Goal: Task Accomplishment & Management: Complete application form

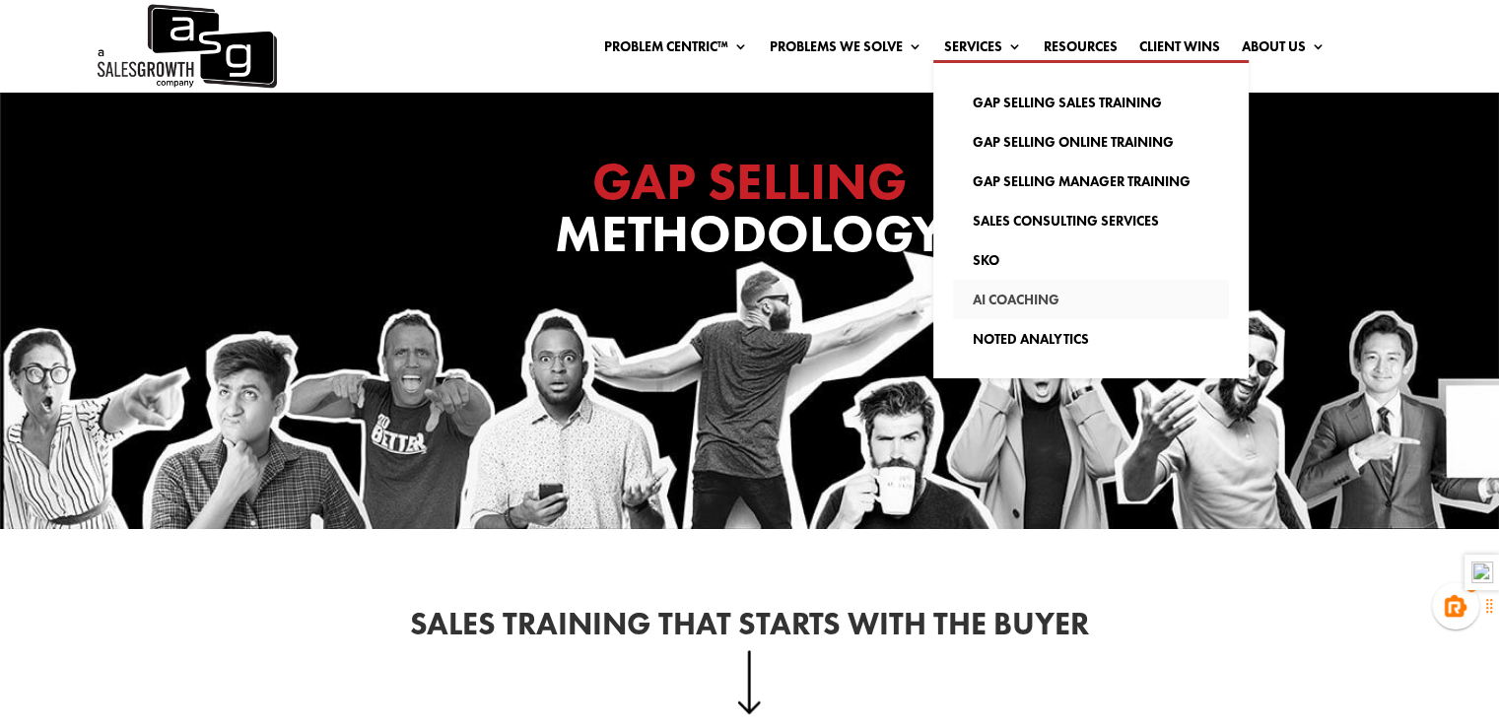
click at [1006, 297] on link "AI Coaching" at bounding box center [1091, 299] width 276 height 39
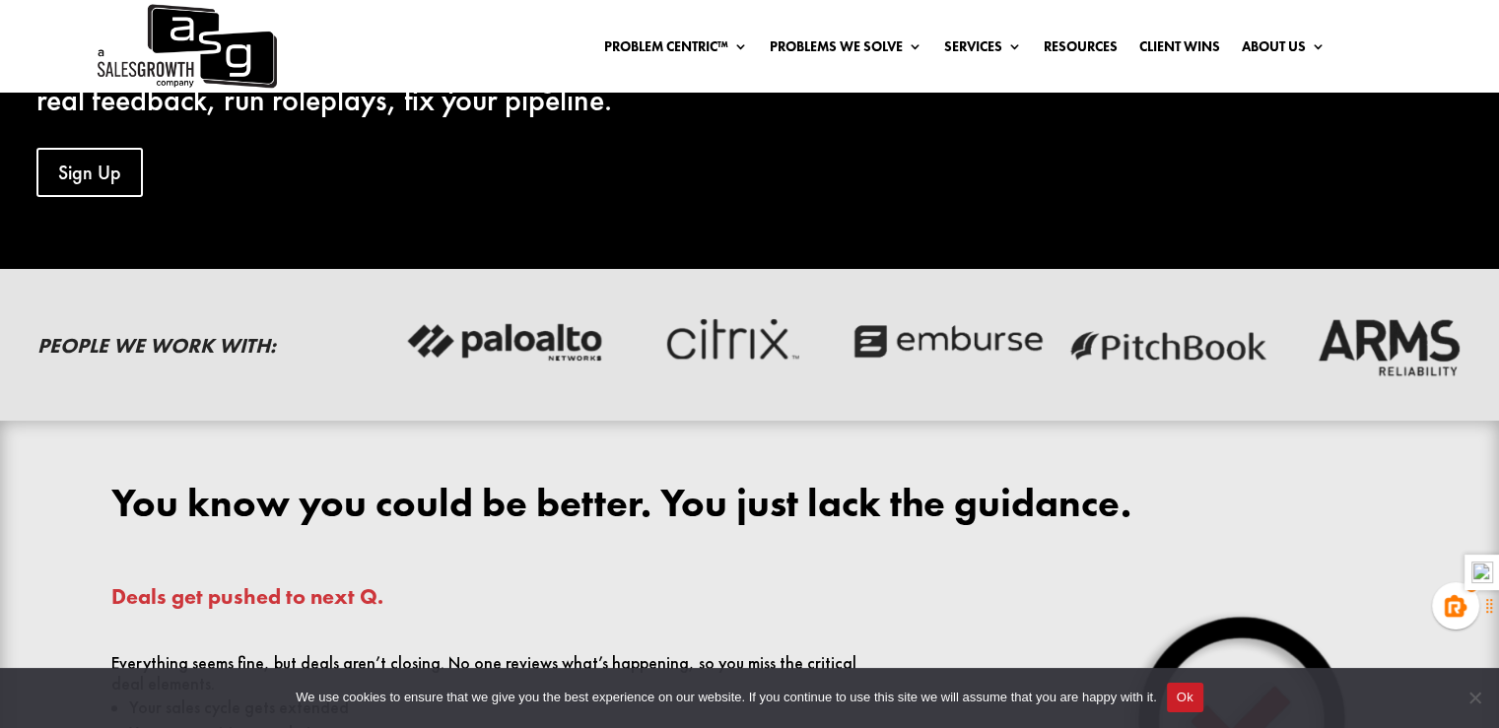
scroll to position [192, 0]
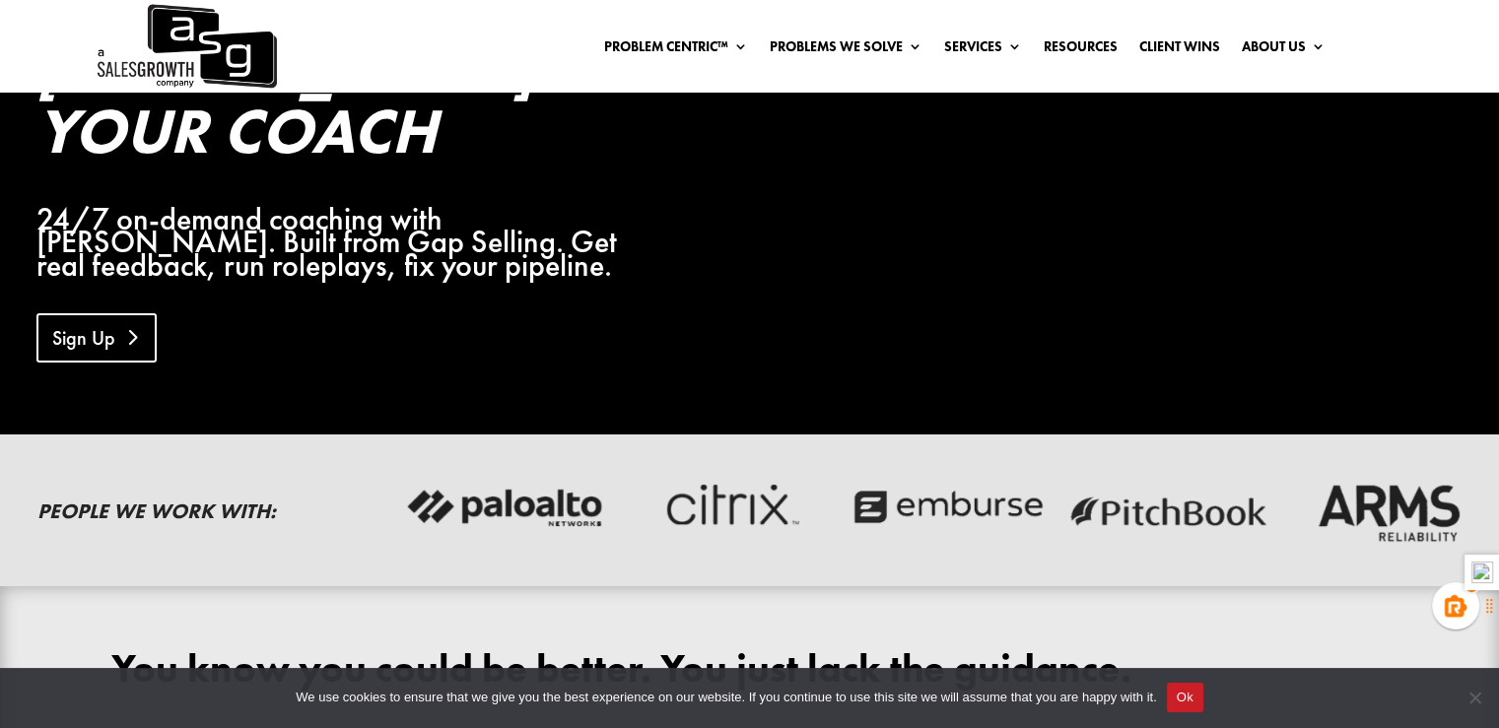
click at [91, 313] on link "Sign Up" at bounding box center [96, 337] width 120 height 49
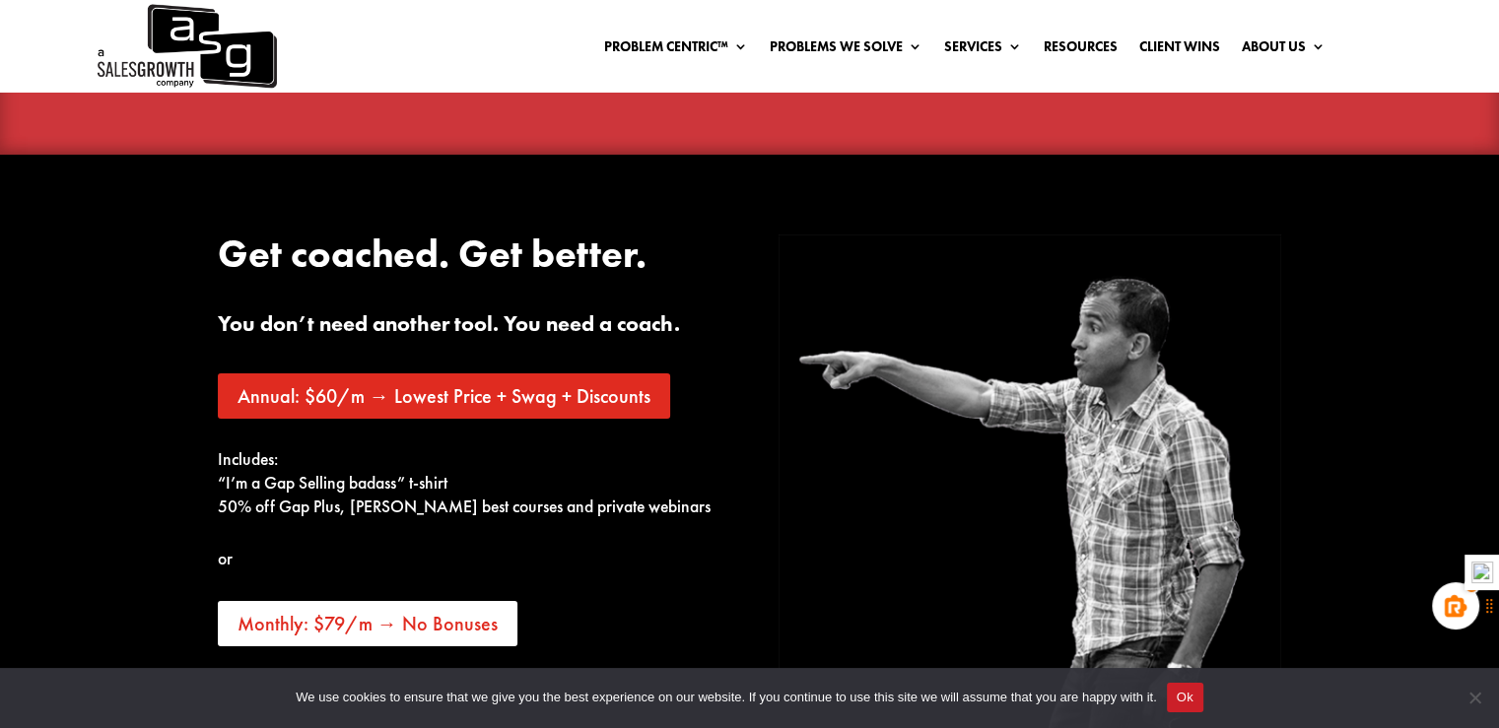
scroll to position [7528, 0]
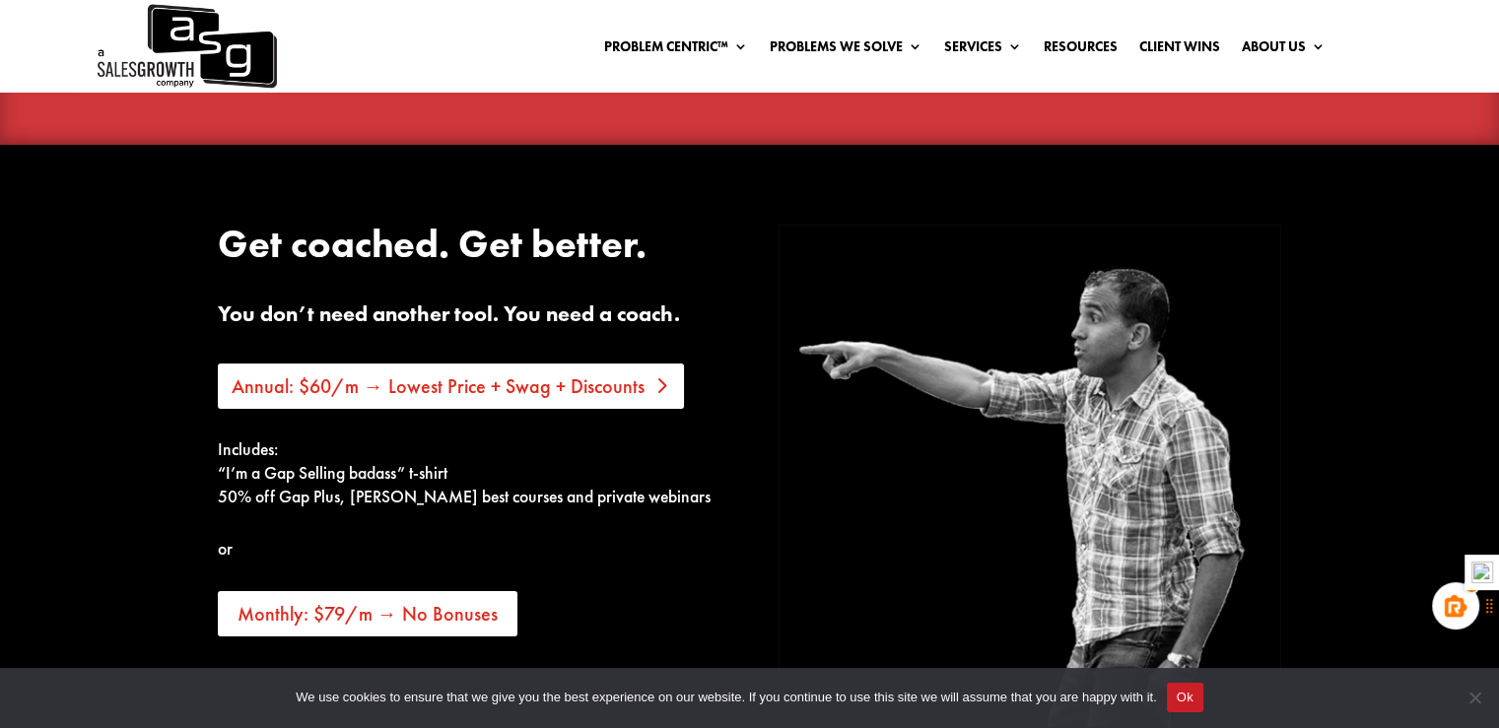
click at [442, 364] on link "Annual: $60/m → Lowest Price + Swag + Discounts" at bounding box center [451, 386] width 466 height 45
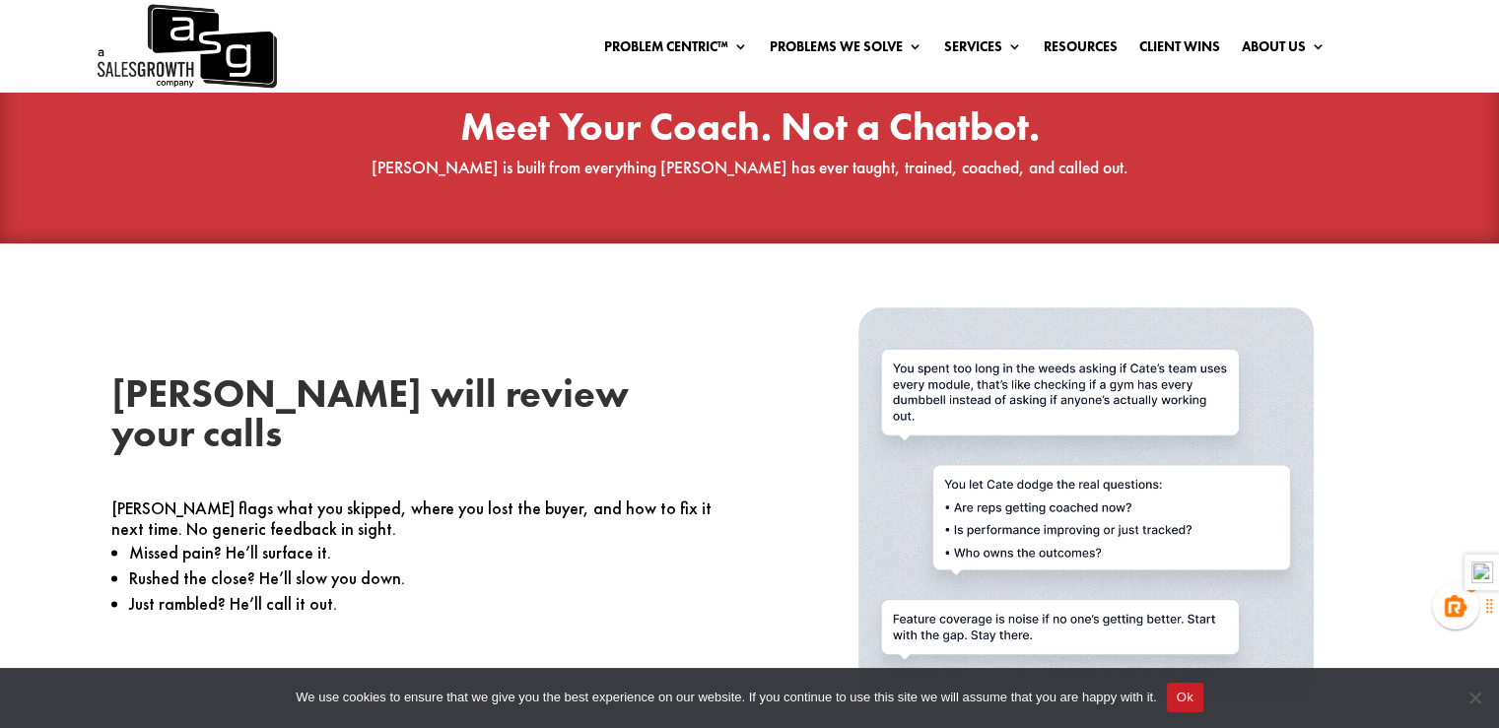
scroll to position [2834, 0]
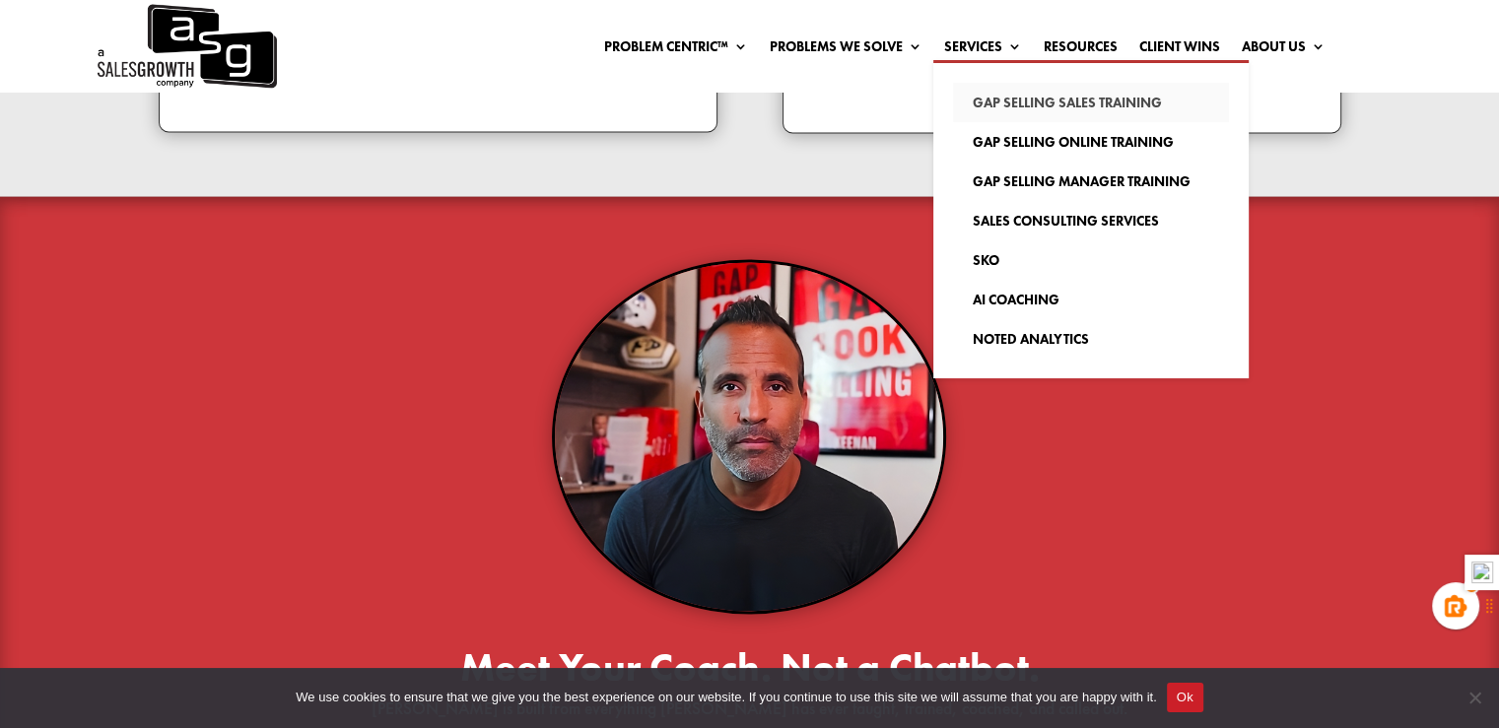
click at [1007, 94] on link "Gap Selling Sales Training" at bounding box center [1091, 102] width 276 height 39
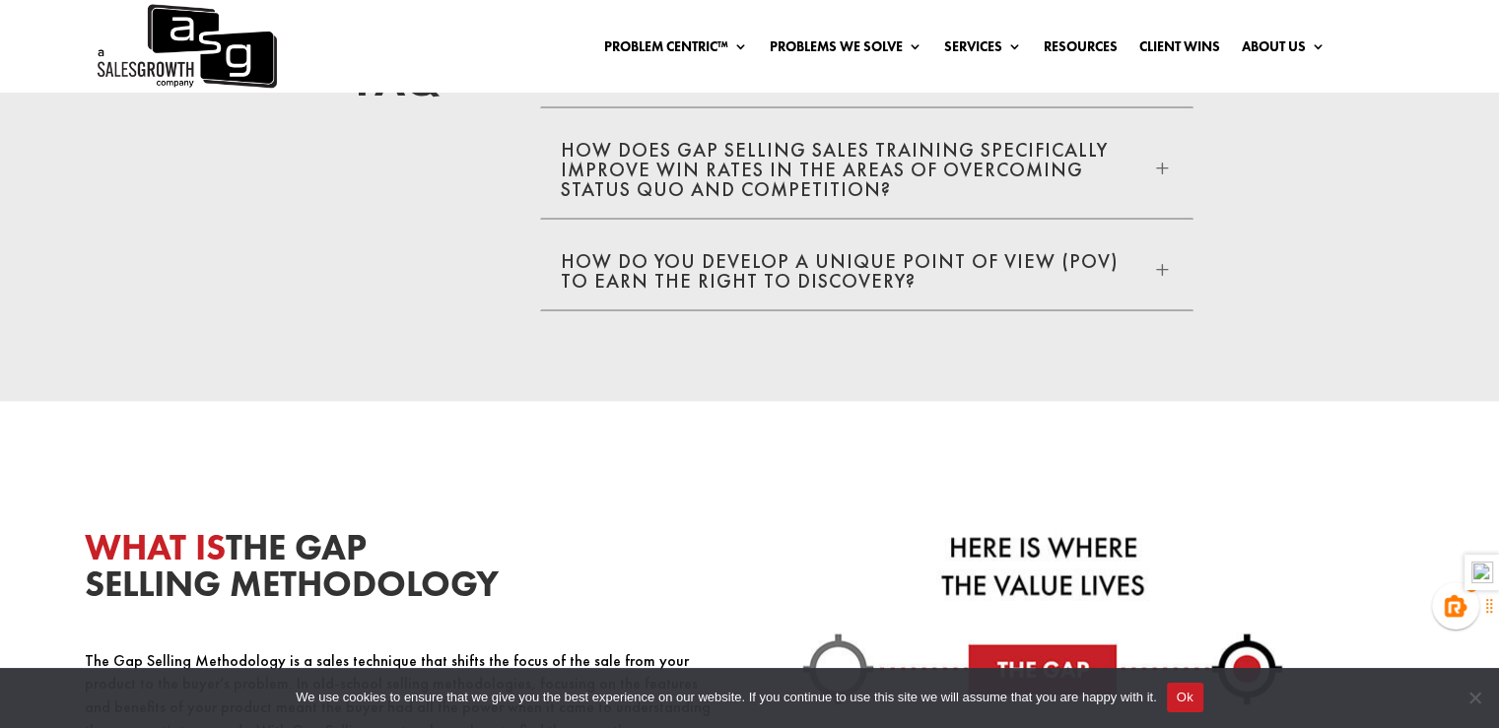
scroll to position [3488, 0]
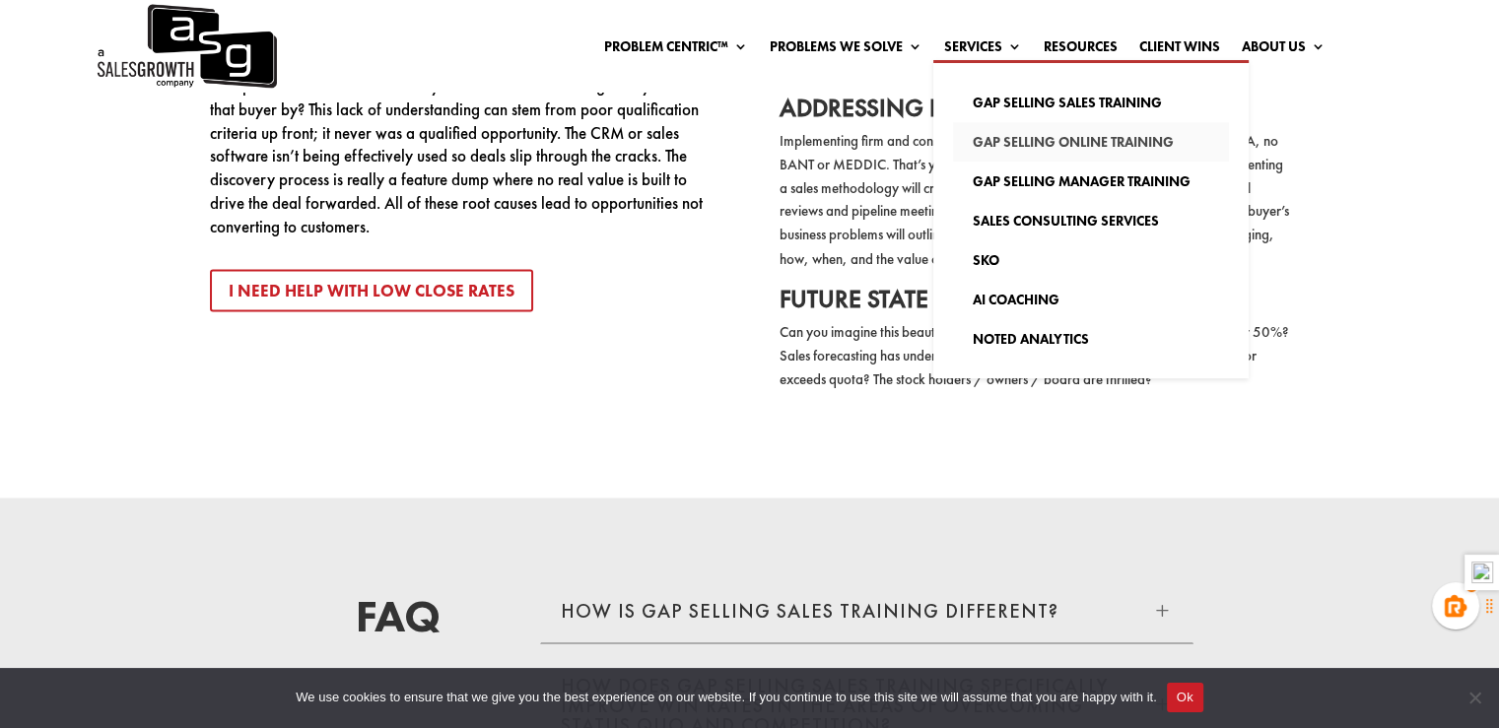
click at [1020, 136] on link "Gap Selling Online Training" at bounding box center [1091, 141] width 276 height 39
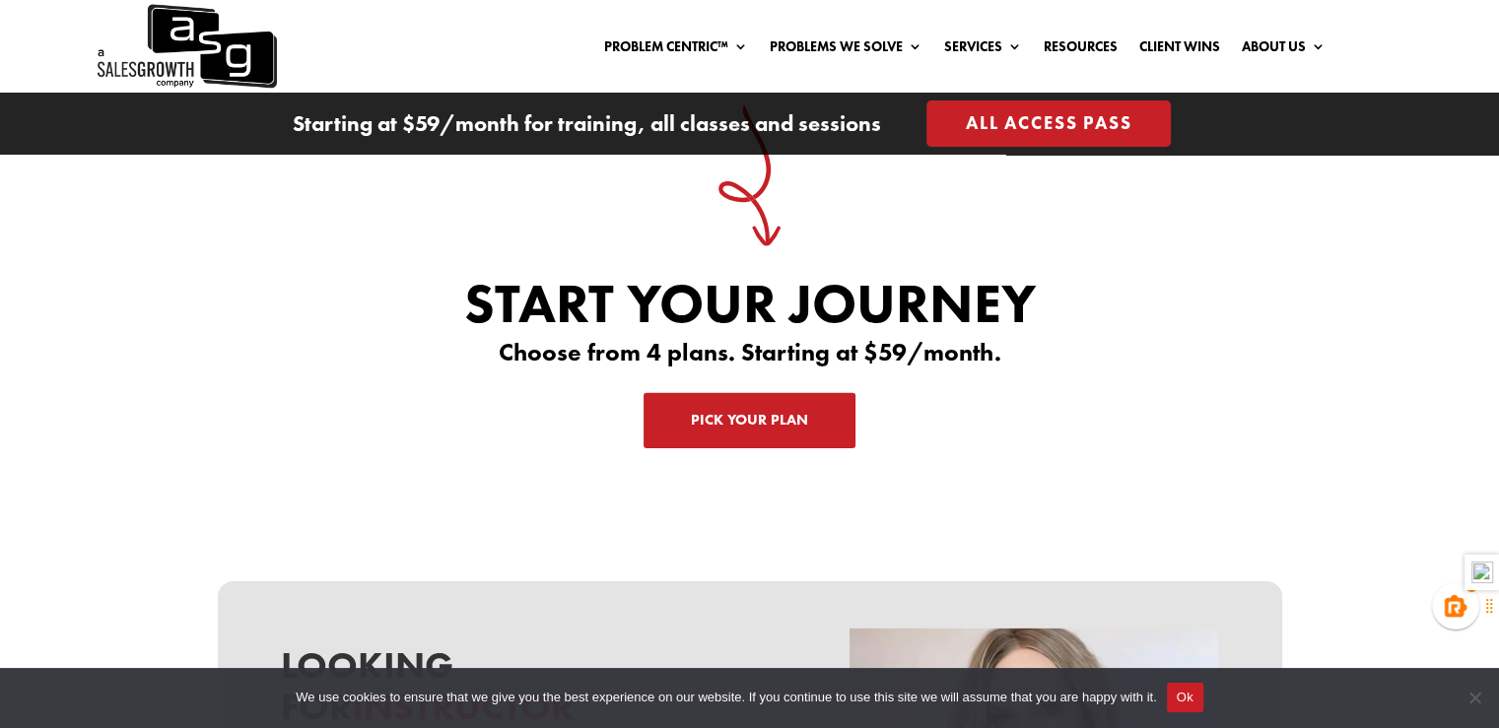
scroll to position [6128, 0]
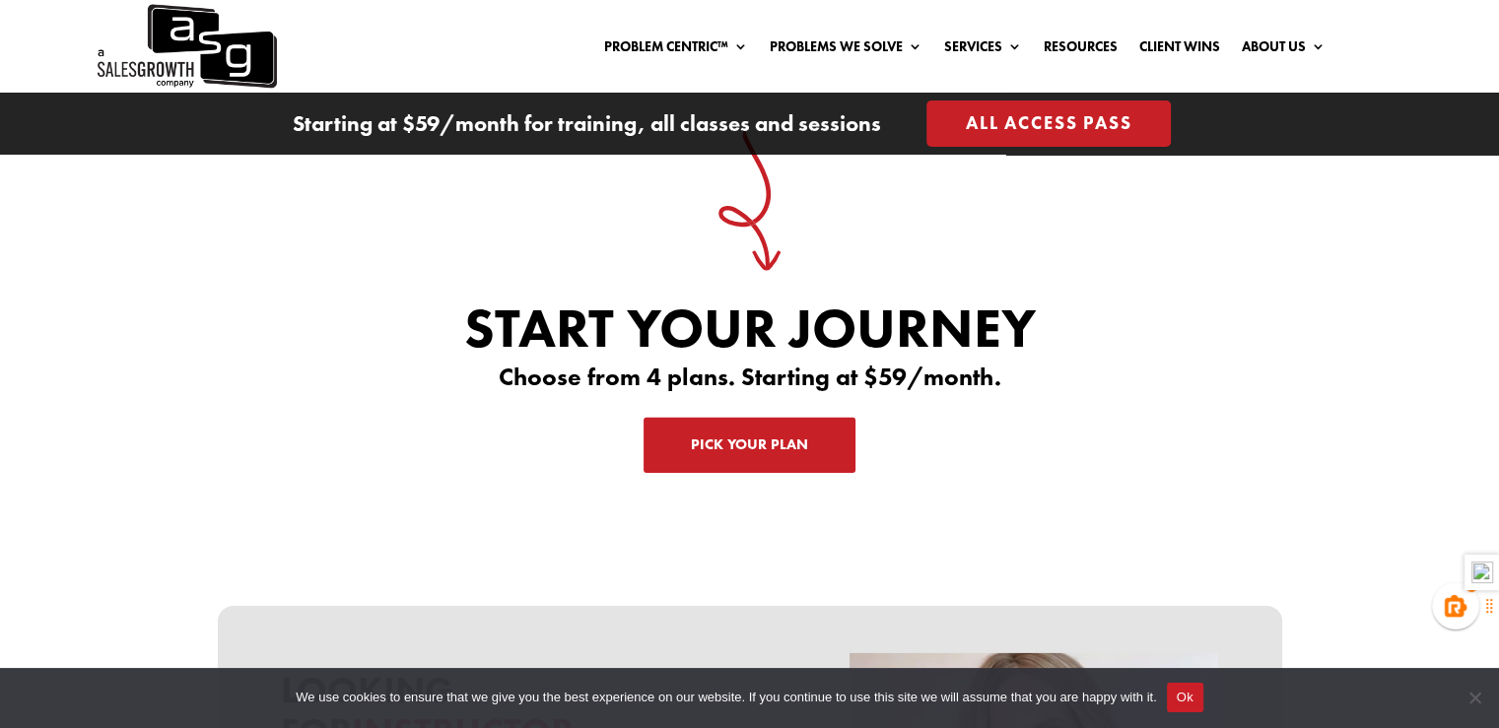
click at [729, 431] on link "Pick Your Plan" at bounding box center [750, 445] width 212 height 55
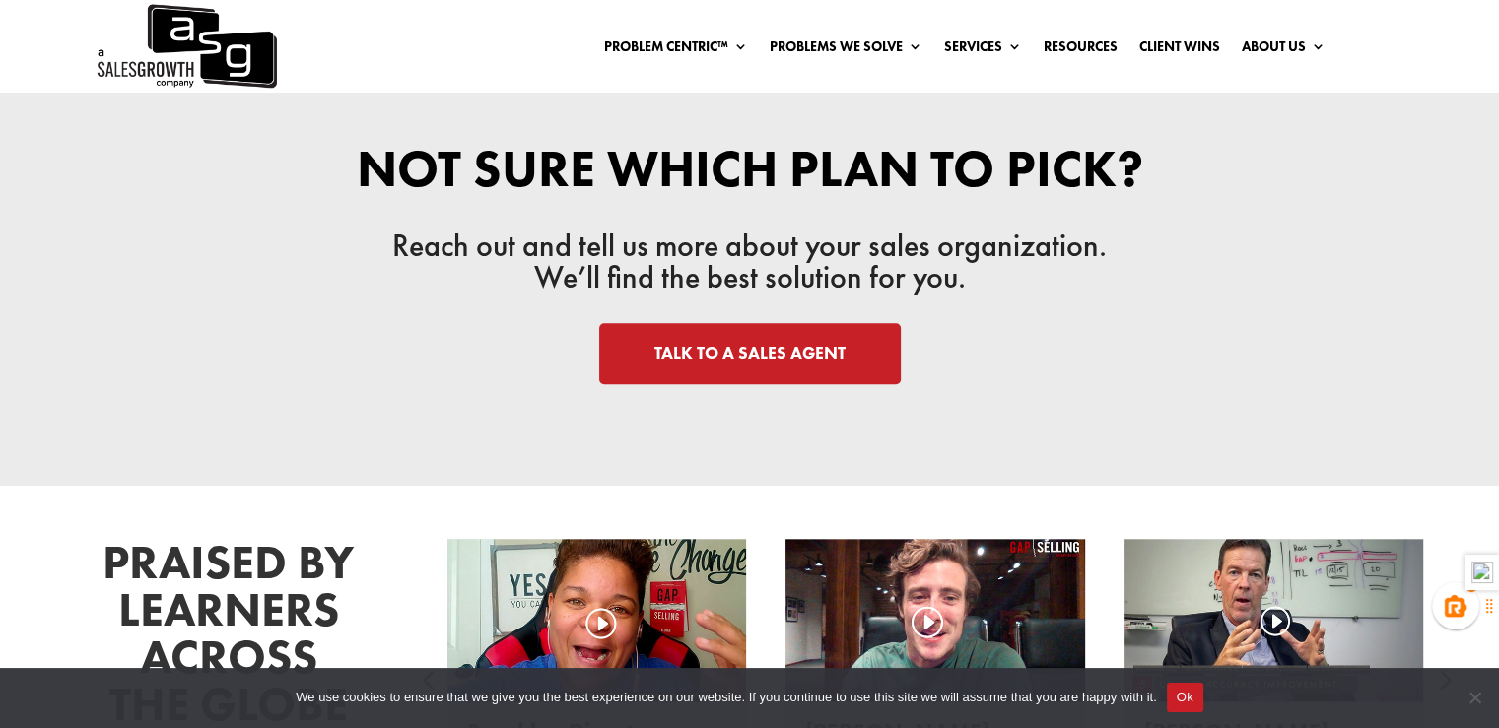
scroll to position [2067, 0]
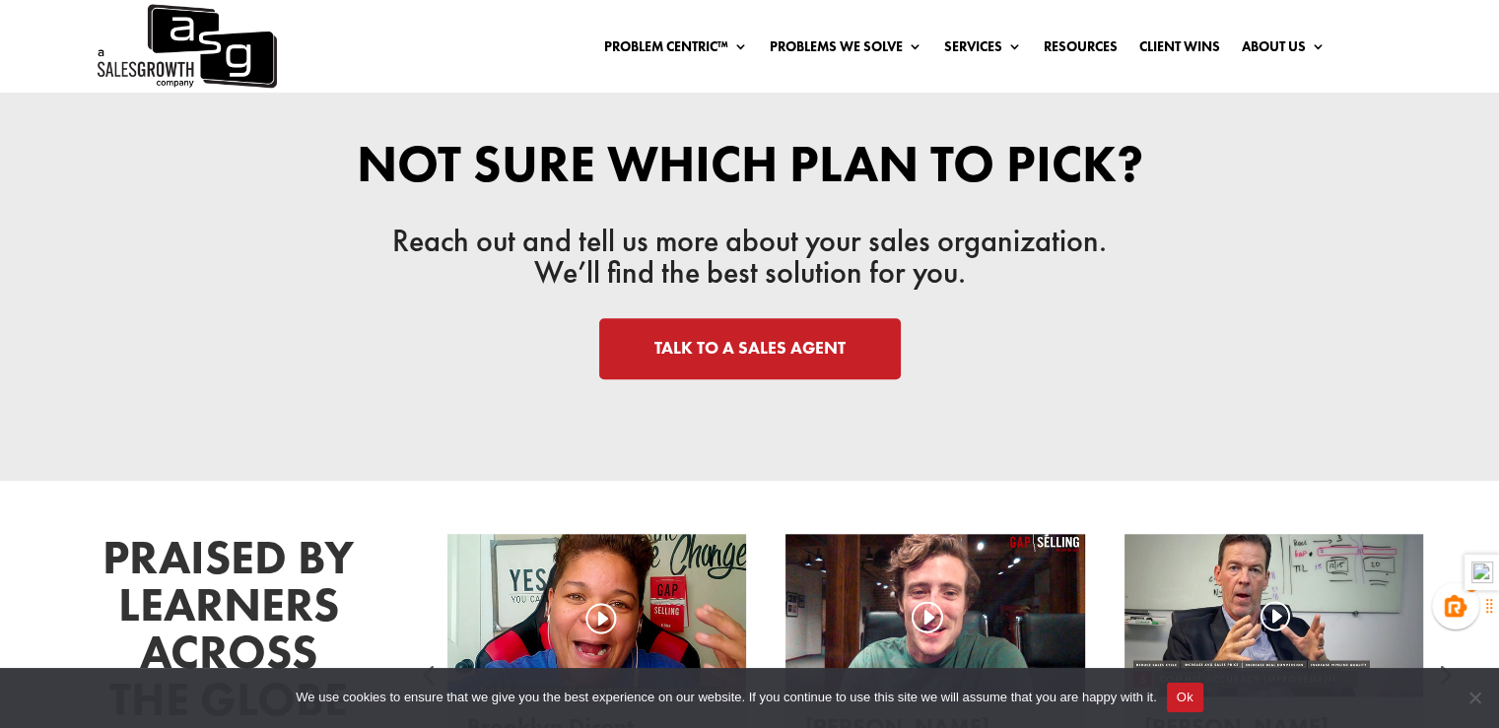
click at [761, 338] on link "TALK TO A SALES AGENT" at bounding box center [750, 348] width 302 height 61
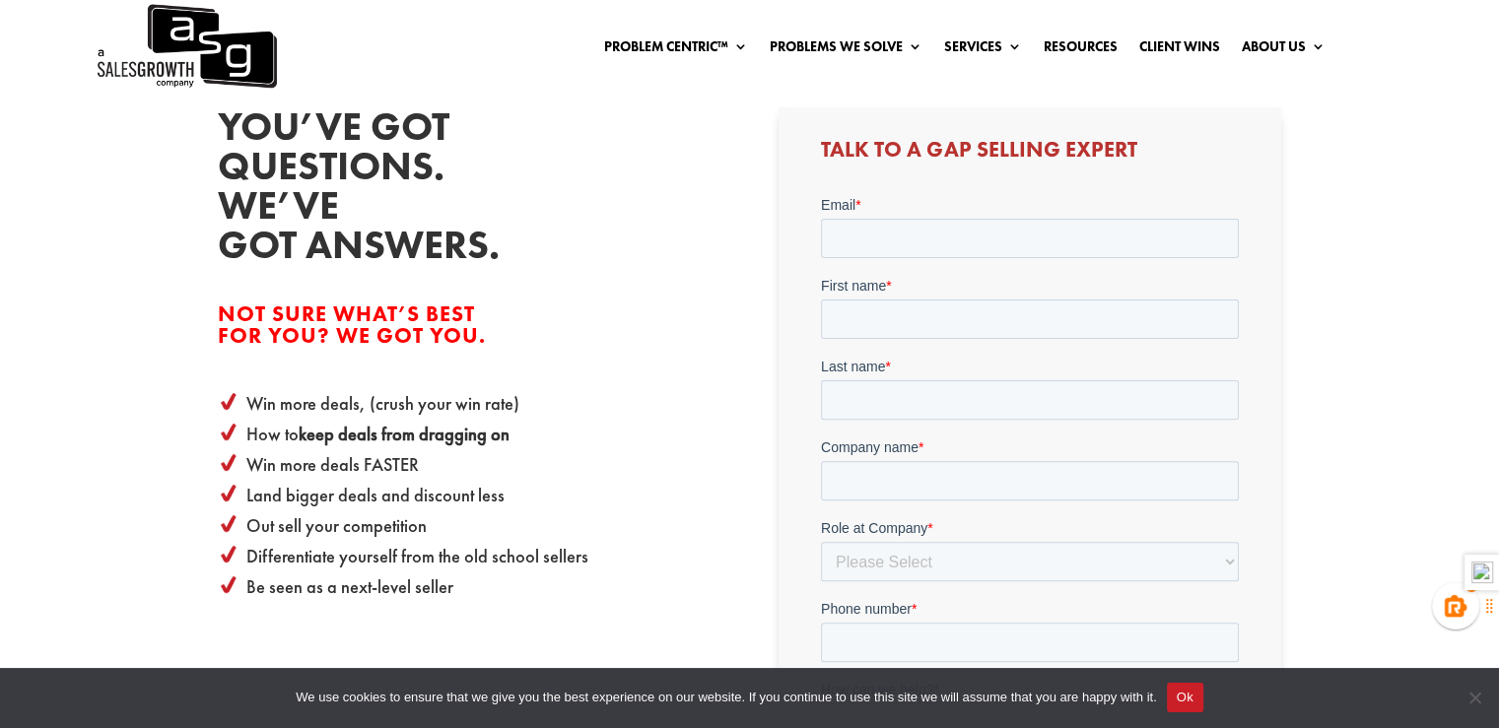
scroll to position [524, 0]
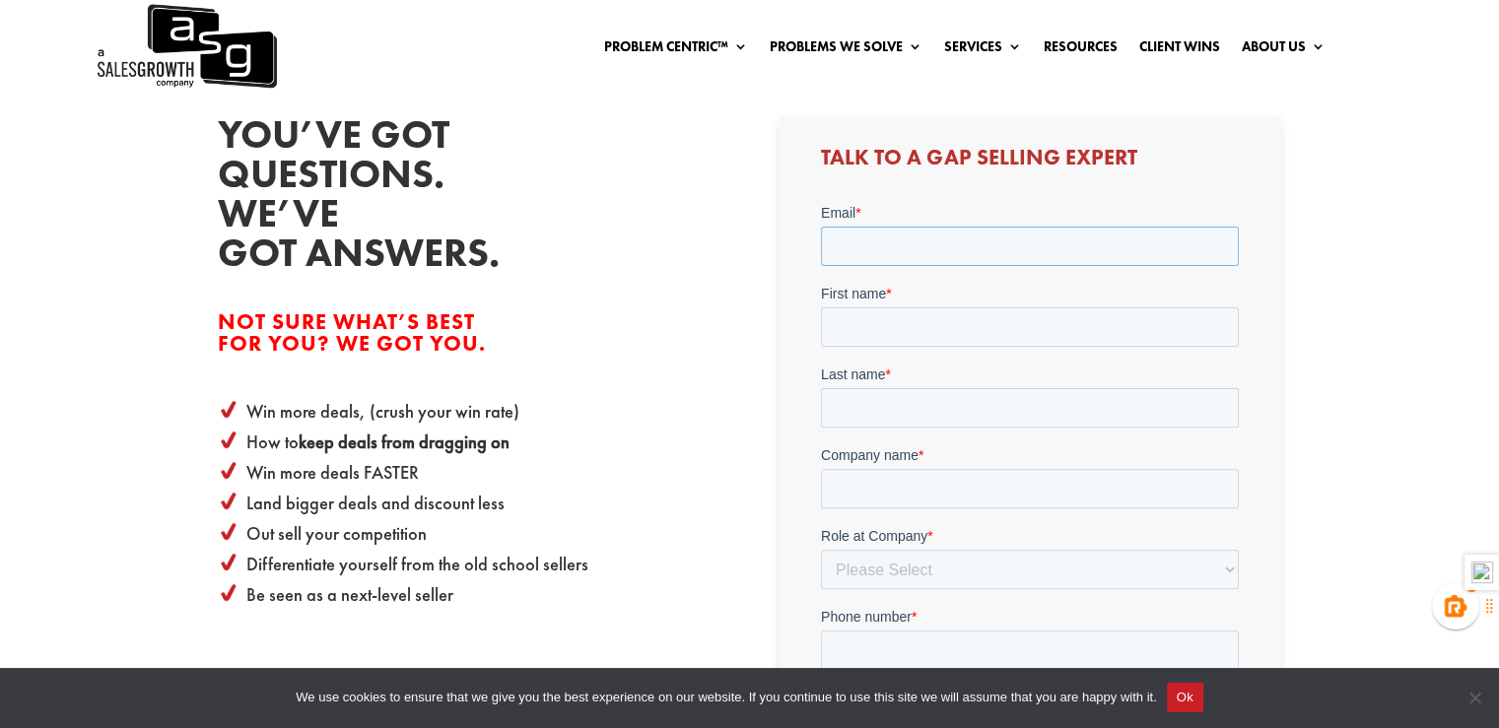
click at [919, 240] on input "Email *" at bounding box center [1030, 245] width 418 height 39
type input "[EMAIL_ADDRESS][DOMAIN_NAME]"
click at [945, 325] on input "First name *" at bounding box center [1030, 326] width 418 height 39
type input "[PERSON_NAME]"
click at [897, 410] on input "Last name *" at bounding box center [1030, 406] width 418 height 39
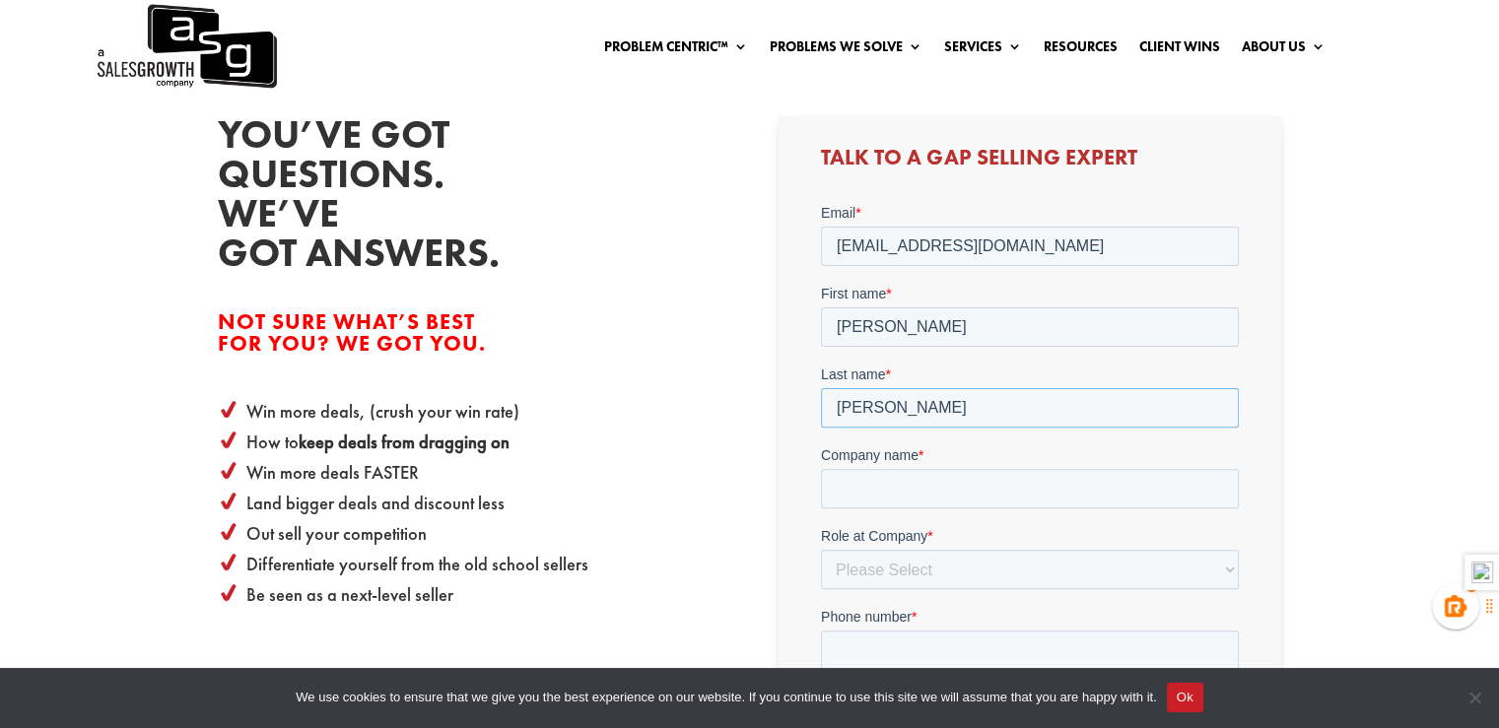
type input "[PERSON_NAME]"
click at [897, 493] on input "Company name *" at bounding box center [1030, 487] width 418 height 39
type input "s"
type input "simple.biz"
click at [878, 567] on select "Please Select C-Level (CRO, CSO, etc) Senior Leadership (VP of Sales, VP of Ena…" at bounding box center [1030, 568] width 418 height 39
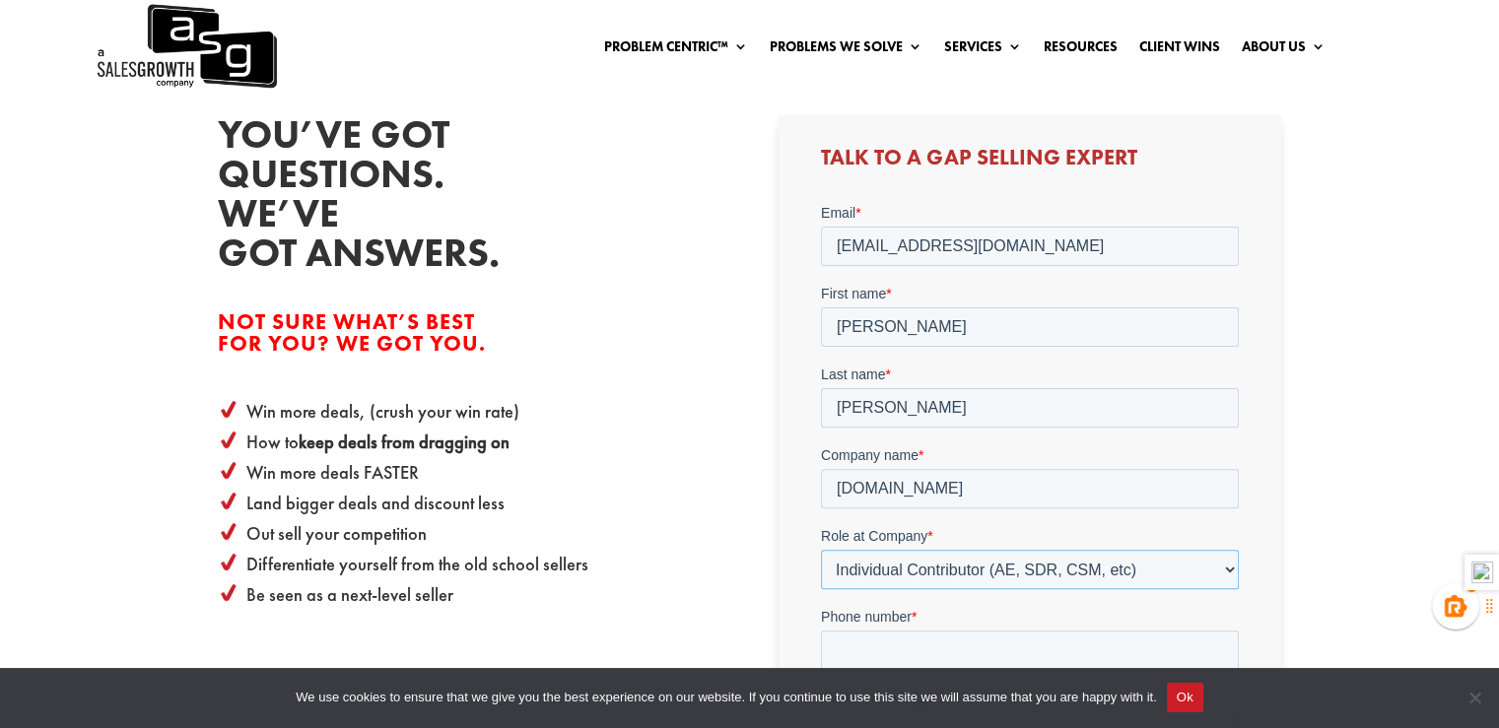
click at [821, 549] on select "Please Select C-Level (CRO, CSO, etc) Senior Leadership (VP of Sales, VP of Ena…" at bounding box center [1030, 568] width 418 height 39
click at [1030, 572] on select "Please Select C-Level (CRO, CSO, etc) Senior Leadership (VP of Sales, VP of Ena…" at bounding box center [1030, 568] width 418 height 39
select select "Director/Manager (Sales Director, Regional Sales Manager, etc)"
click at [821, 549] on select "Please Select C-Level (CRO, CSO, etc) Senior Leadership (VP of Sales, VP of Ena…" at bounding box center [1030, 568] width 418 height 39
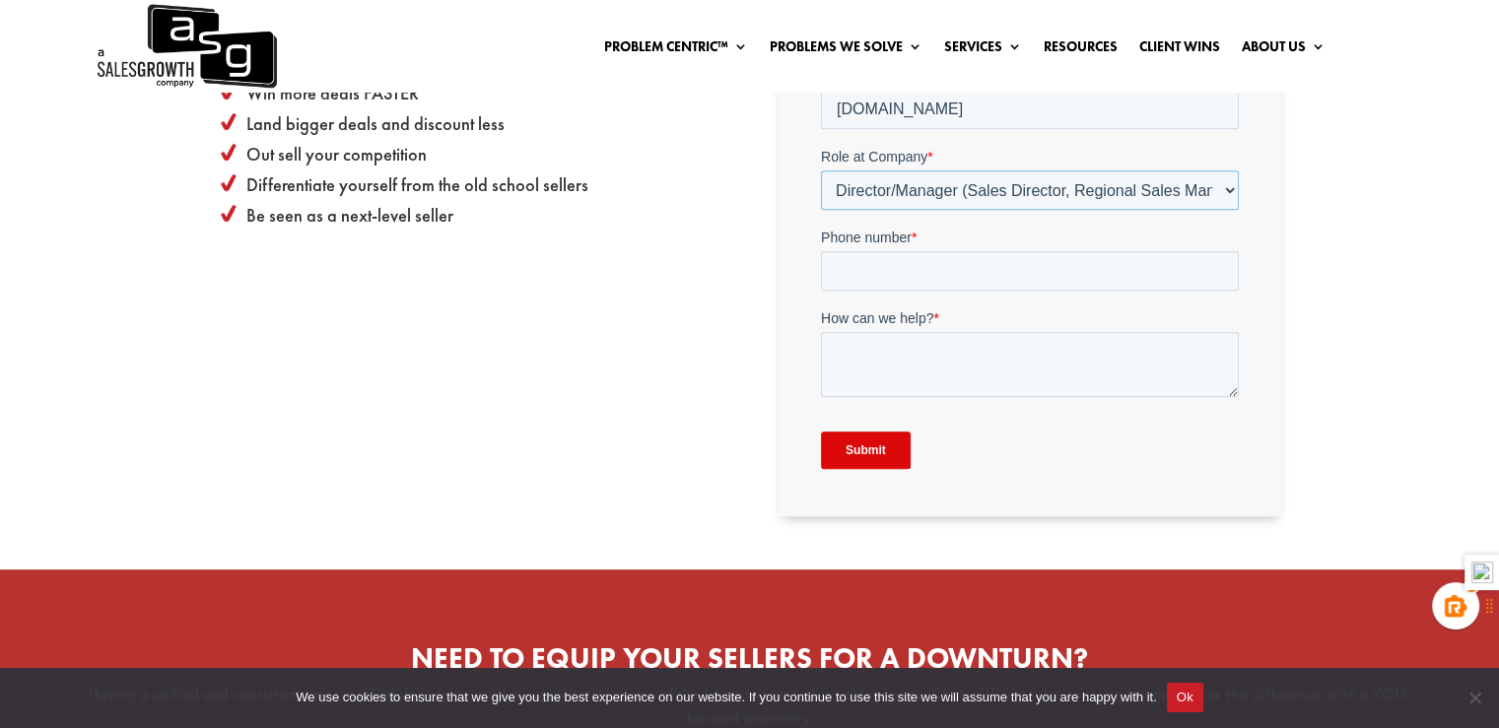
scroll to position [913, 0]
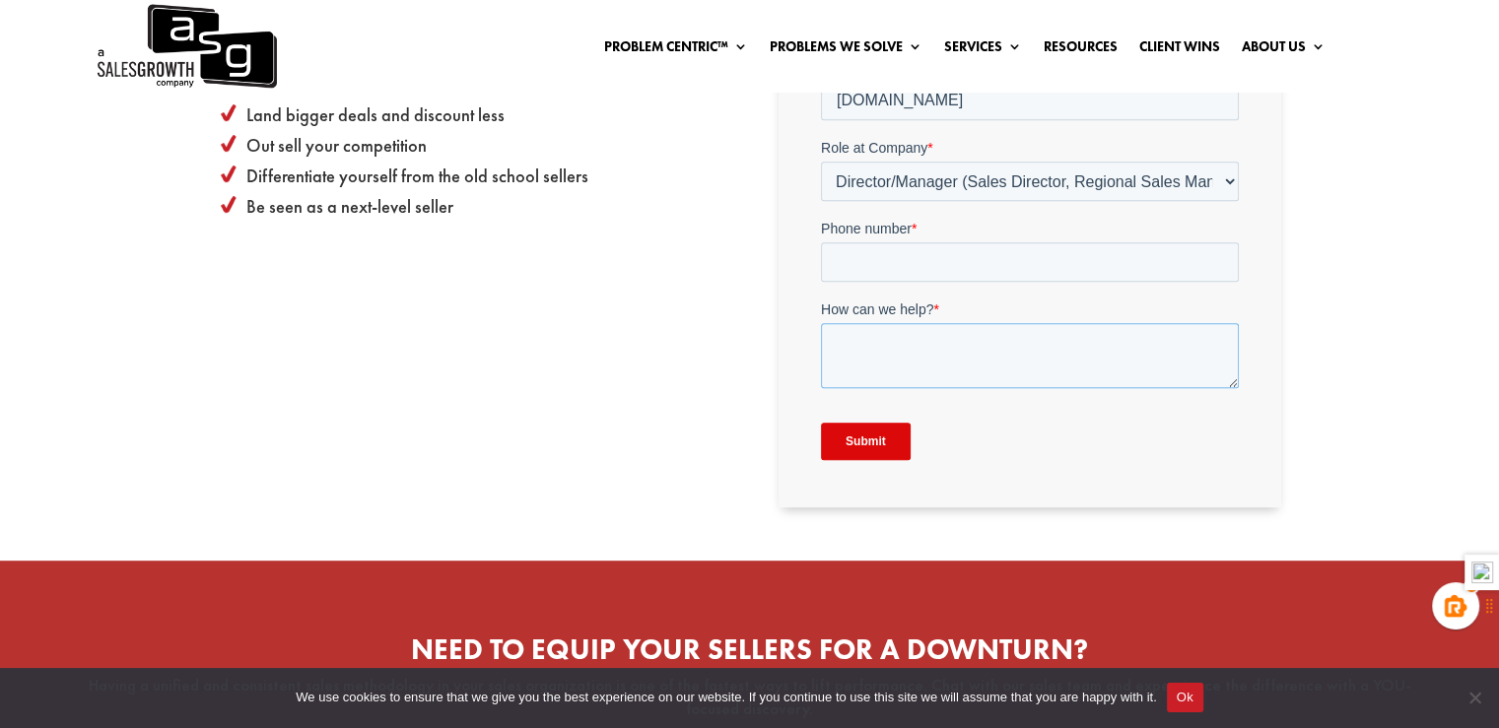
click at [889, 381] on textarea "How can we help? *" at bounding box center [1030, 355] width 418 height 65
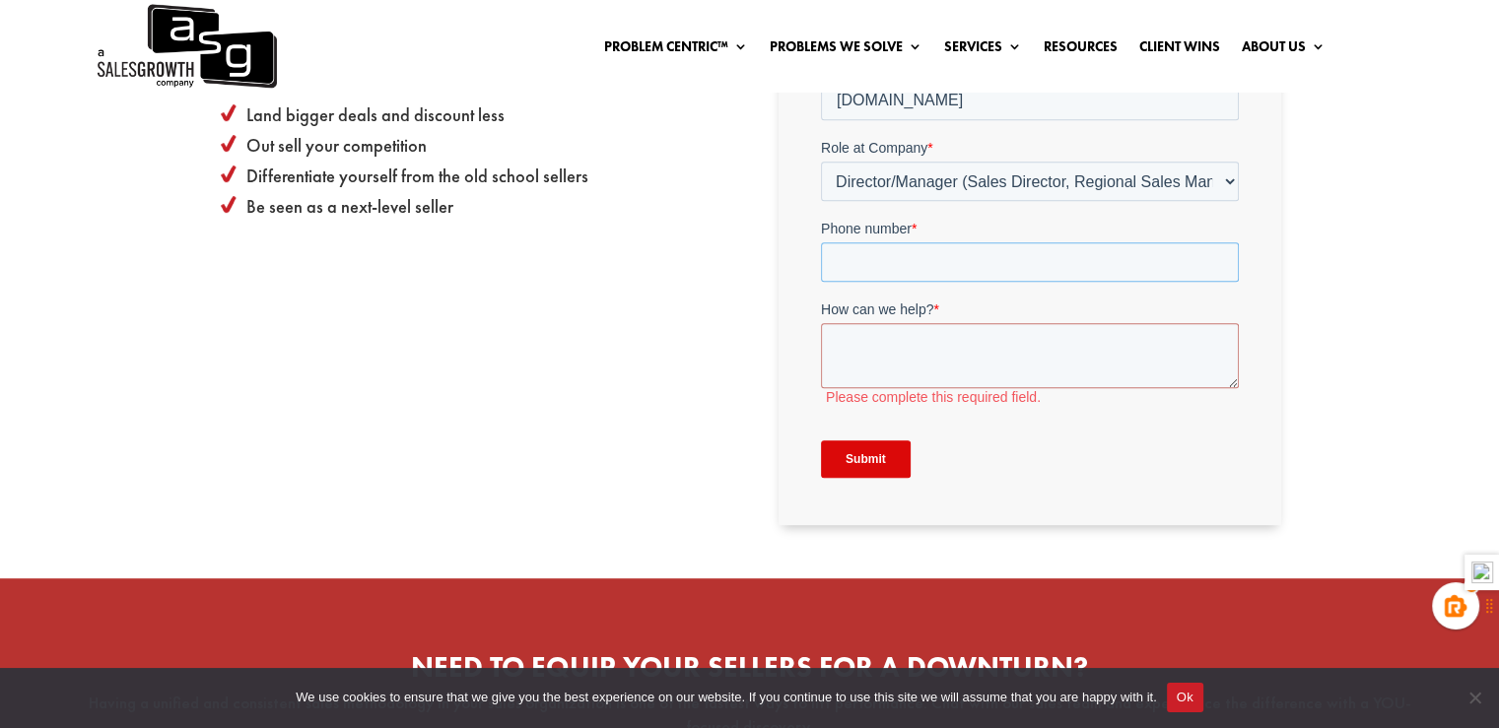
click at [842, 275] on input "Phone number *" at bounding box center [1030, 261] width 418 height 39
type input "415-966-6697"
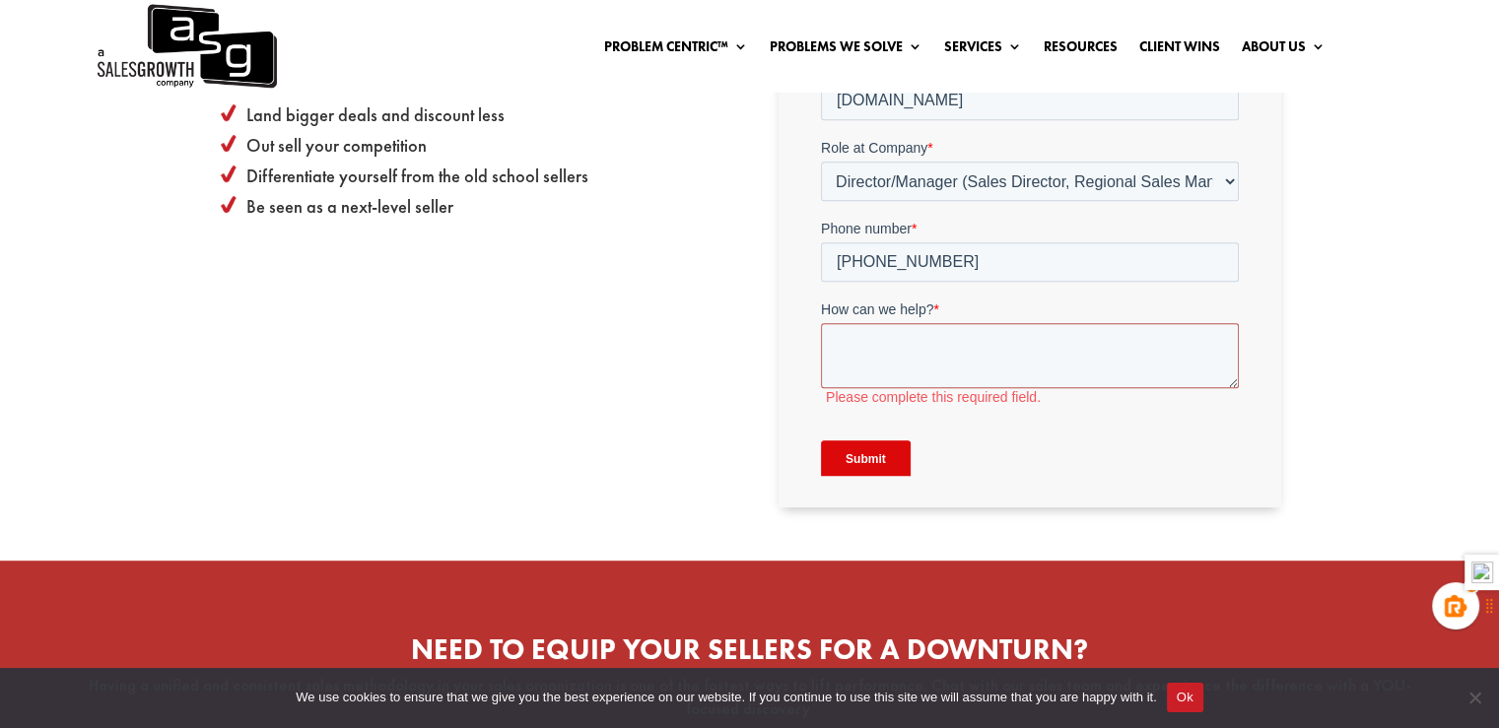
click at [933, 332] on textarea "How can we help? *" at bounding box center [1030, 355] width 418 height 65
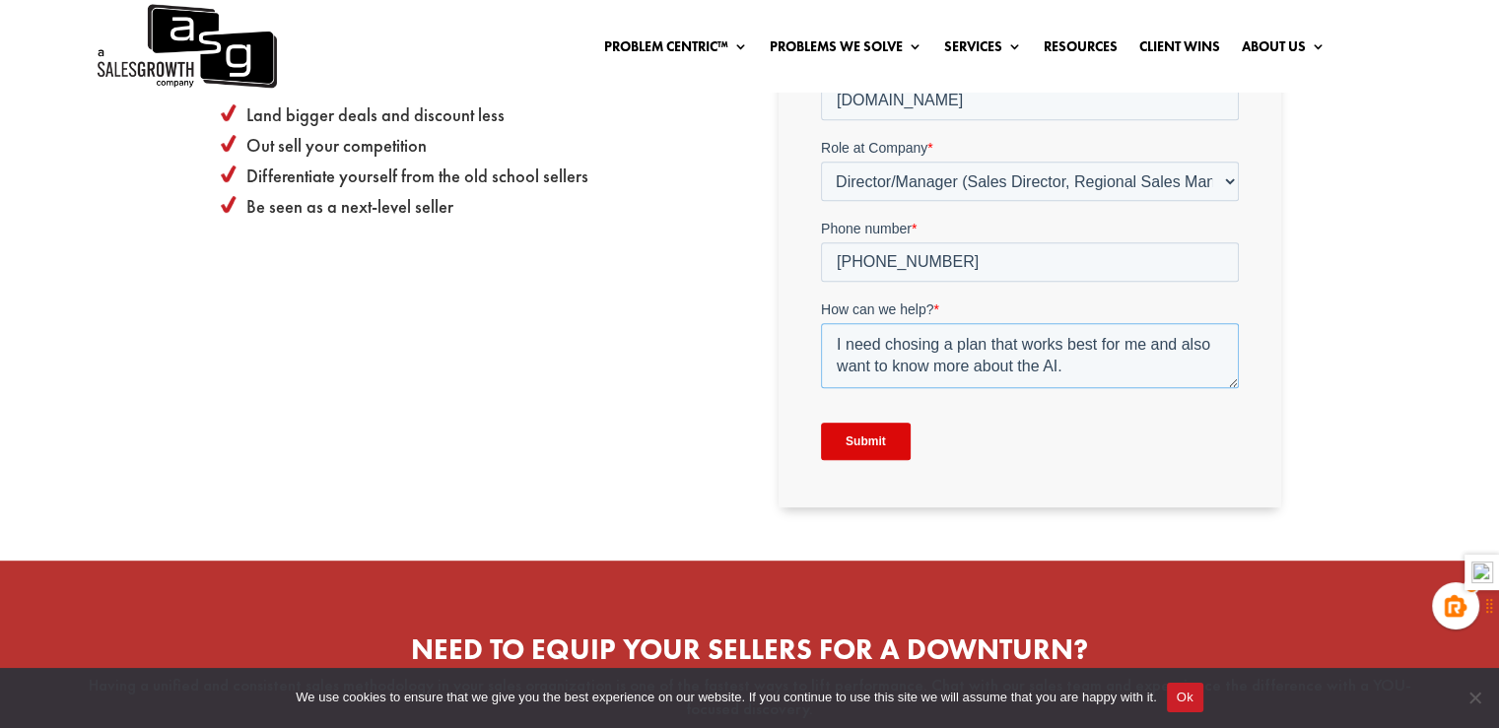
type textarea "I need chosing a plan that works best for me and also want to know more about t…"
click at [882, 438] on input "Submit" at bounding box center [866, 441] width 90 height 37
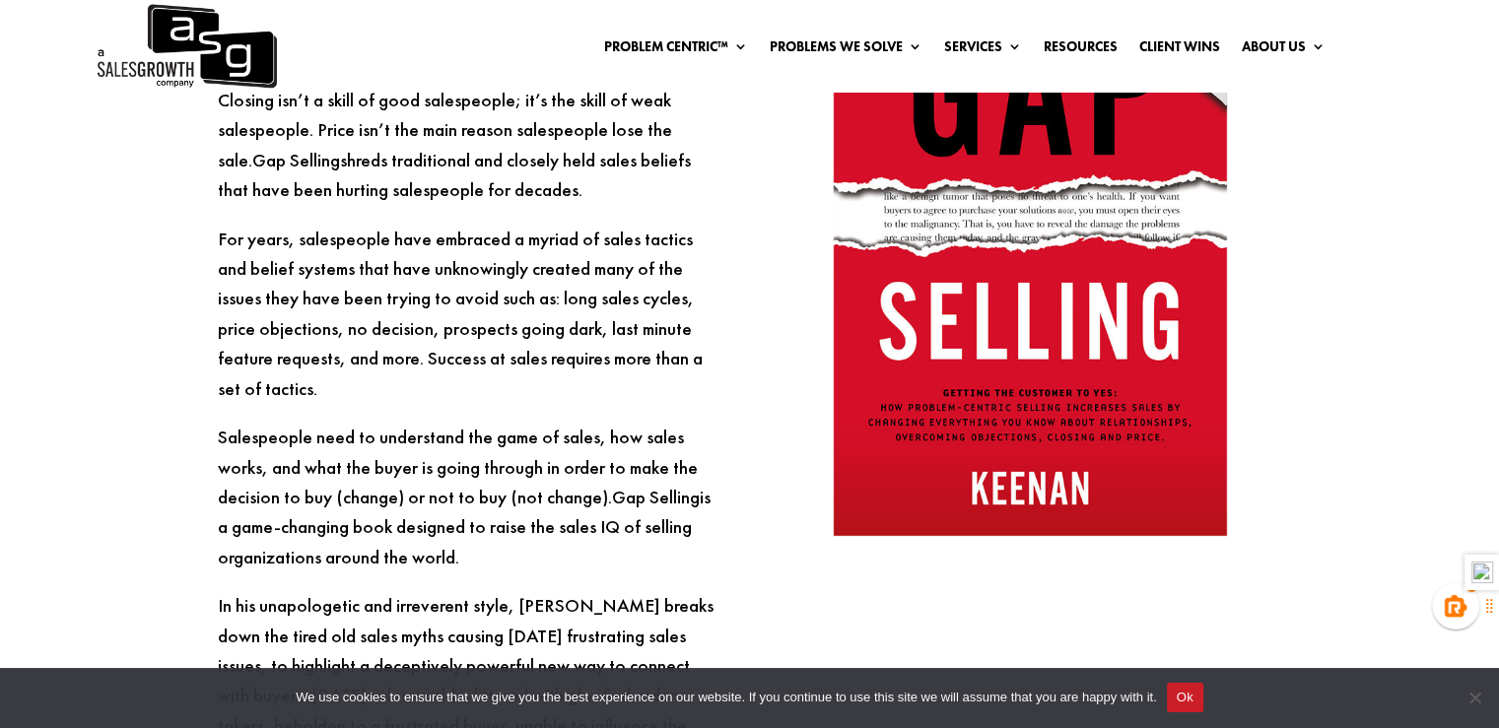
scroll to position [1213, 0]
